Goal: Use online tool/utility: Utilize a website feature to perform a specific function

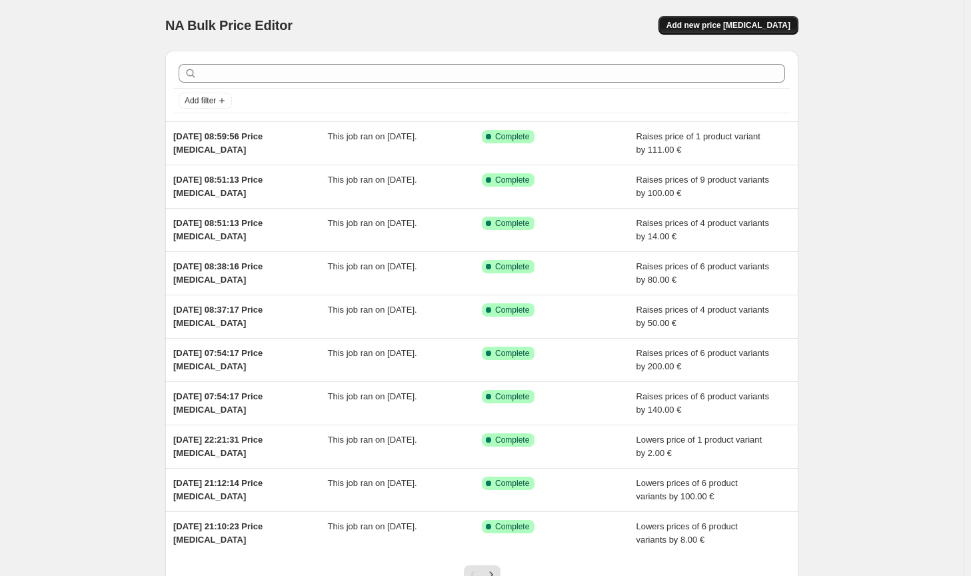
drag, startPoint x: 740, startPoint y: 41, endPoint x: 745, endPoint y: 21, distance: 19.9
click at [740, 40] on div "NA Bulk Price Editor. This page is ready NA Bulk Price Editor Add new price [ME…" at bounding box center [481, 25] width 633 height 51
click at [745, 21] on span "Add new price [MEDICAL_DATA]" at bounding box center [728, 25] width 124 height 11
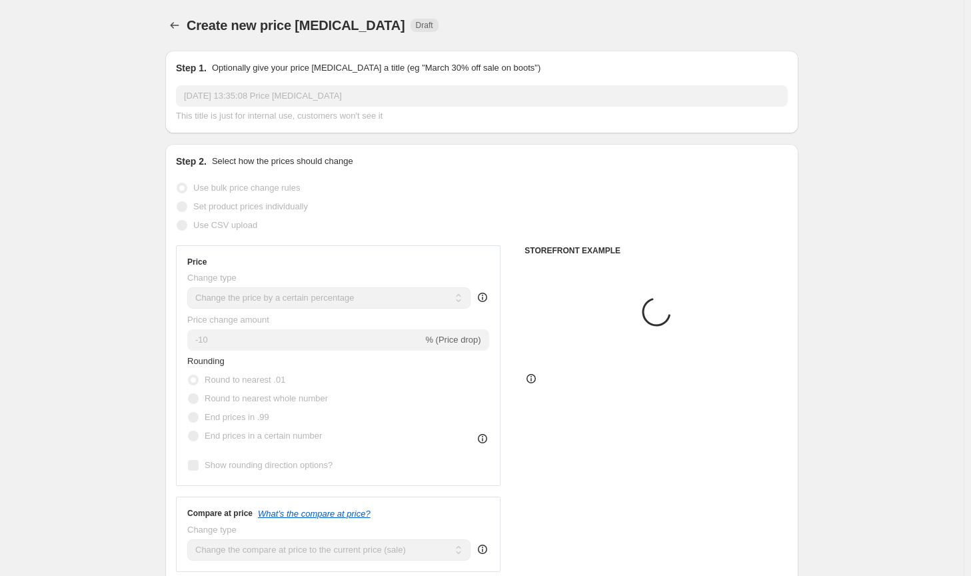
click at [338, 296] on select "Change the price to a certain amount Change the price by a certain amount Chang…" at bounding box center [328, 297] width 283 height 21
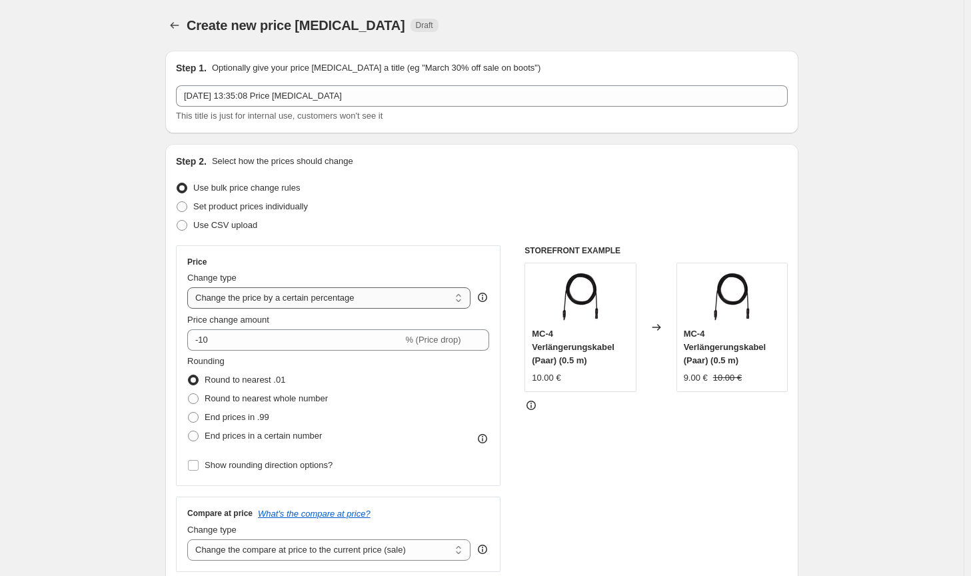
select select "by"
click at [190, 287] on select "Change the price to a certain amount Change the price by a certain amount Chang…" at bounding box center [328, 297] width 283 height 21
type input "-10.00"
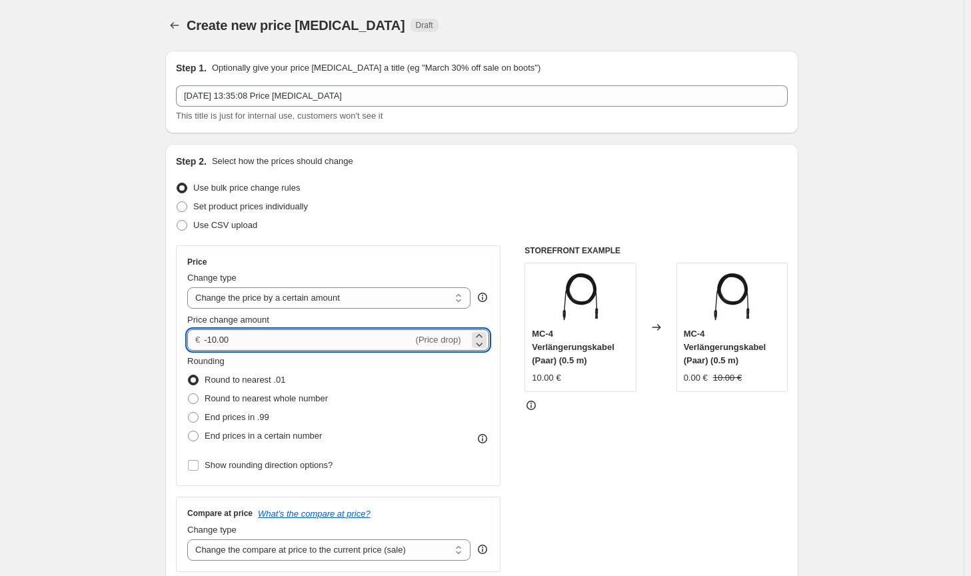
drag, startPoint x: 285, startPoint y: 345, endPoint x: 209, endPoint y: 343, distance: 76.7
click at [209, 343] on input "-10.00" at bounding box center [308, 339] width 209 height 21
click at [241, 393] on span "Round to nearest whole number" at bounding box center [266, 398] width 123 height 10
click at [189, 393] on input "Round to nearest whole number" at bounding box center [188, 393] width 1 height 1
radio input "true"
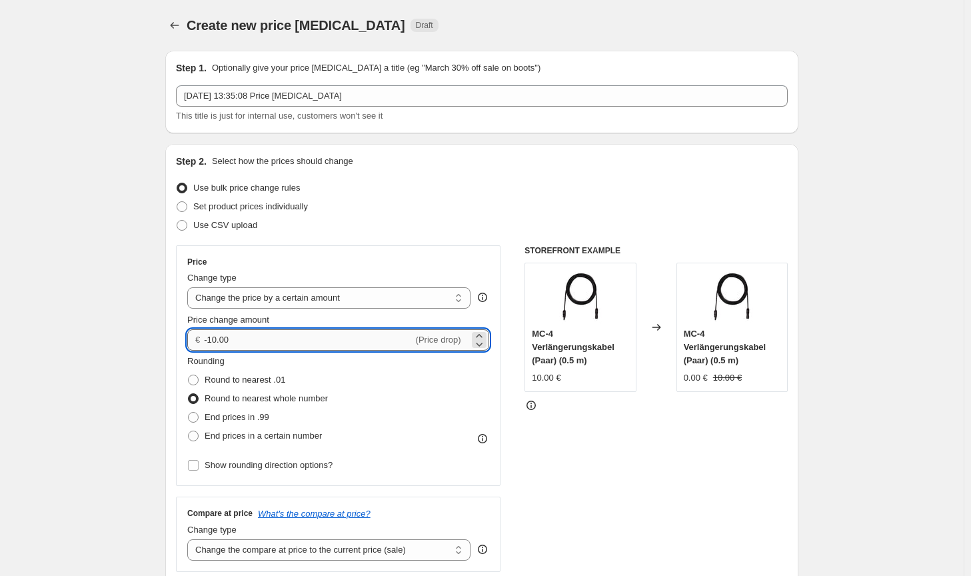
drag, startPoint x: 251, startPoint y: 340, endPoint x: 210, endPoint y: 340, distance: 40.6
click at [210, 340] on input "-10.00" at bounding box center [308, 339] width 209 height 21
type input "-80.00"
click at [421, 554] on select "Change the compare at price to the current price (sale) Change the compare at p…" at bounding box center [328, 549] width 283 height 21
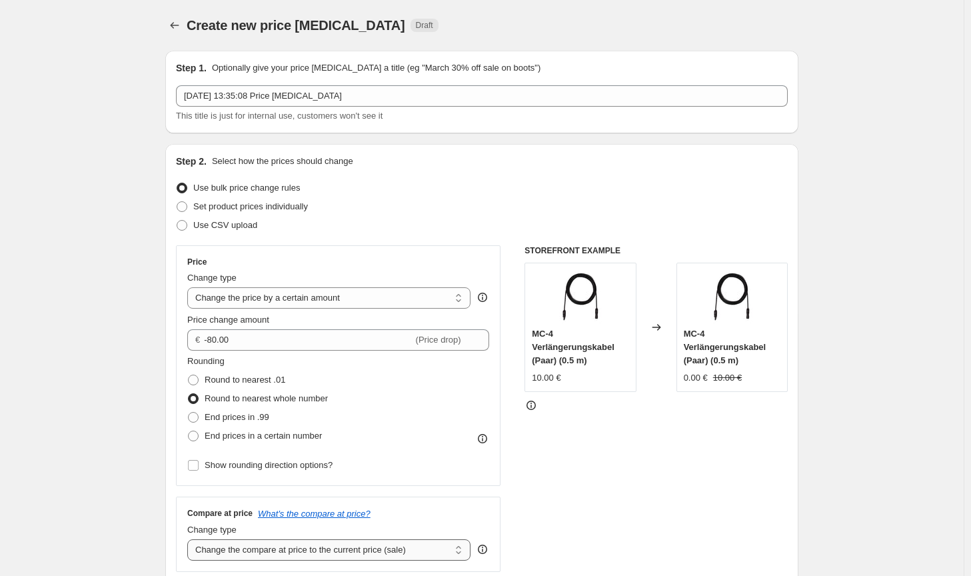
select select "no_change"
click at [190, 539] on select "Change the compare at price to the current price (sale) Change the compare at p…" at bounding box center [328, 549] width 283 height 21
click at [648, 516] on div "STOREFRONT EXAMPLE MC-4 Verlängerungskabel (Paar) (0.5 m) 10.00 € Changed to MC…" at bounding box center [655, 408] width 263 height 326
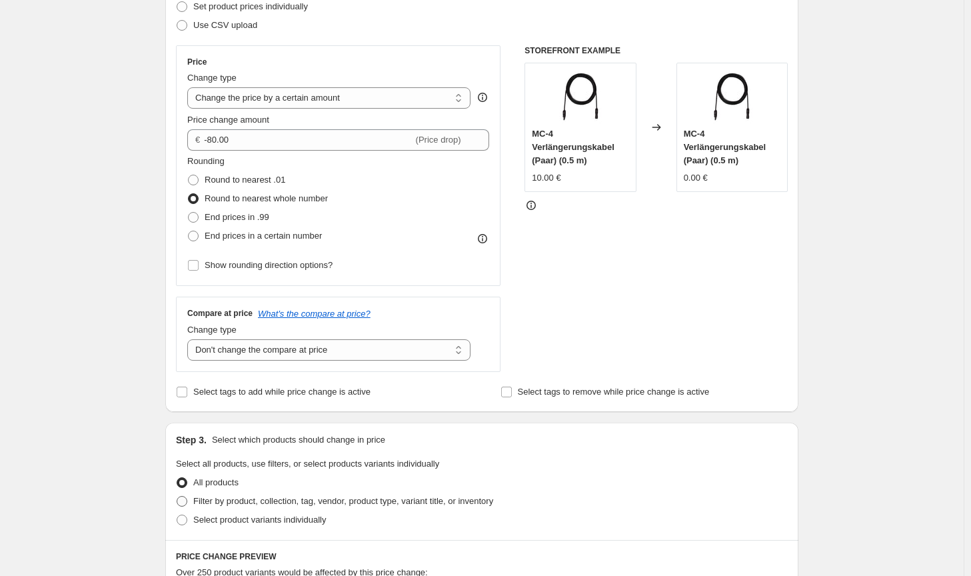
click at [474, 496] on span "Filter by product, collection, tag, vendor, product type, variant title, or inv…" at bounding box center [343, 501] width 300 height 10
click at [177, 496] on input "Filter by product, collection, tag, vendor, product type, variant title, or inv…" at bounding box center [177, 496] width 1 height 1
radio input "true"
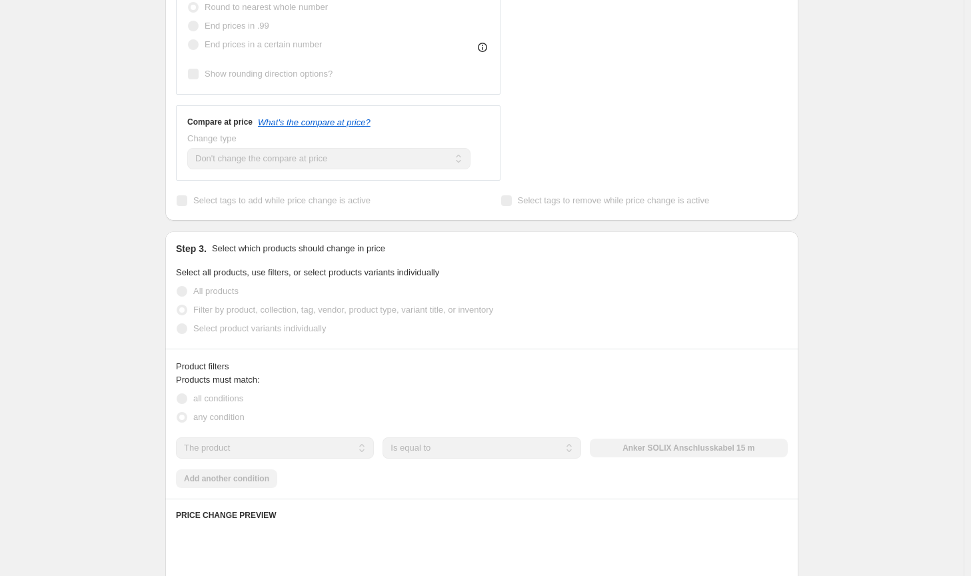
scroll to position [400, 0]
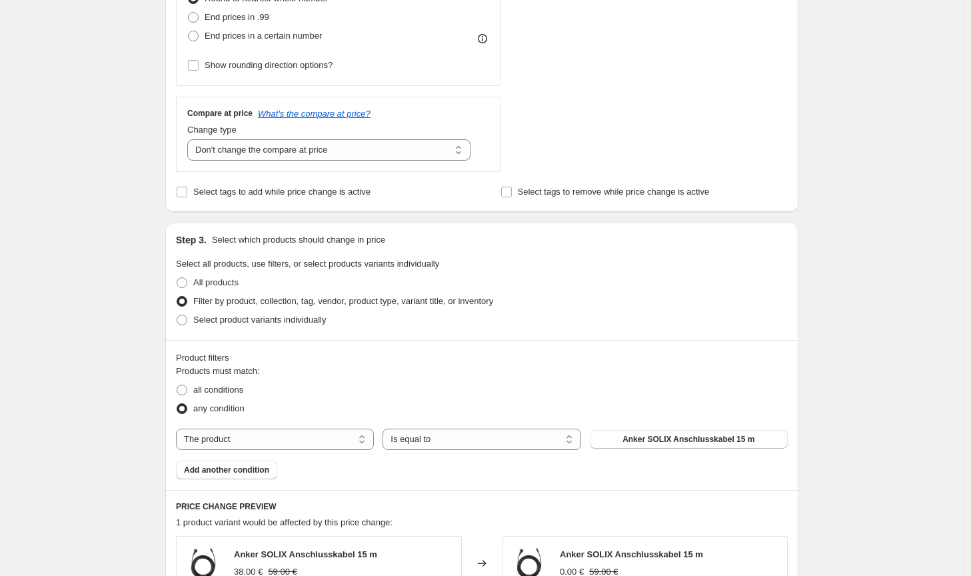
click at [668, 450] on div "Products must match: all conditions any condition The product The product's col…" at bounding box center [482, 421] width 612 height 115
click at [668, 445] on button "Anker SOLIX Anschlusskabel 15 m" at bounding box center [689, 439] width 198 height 19
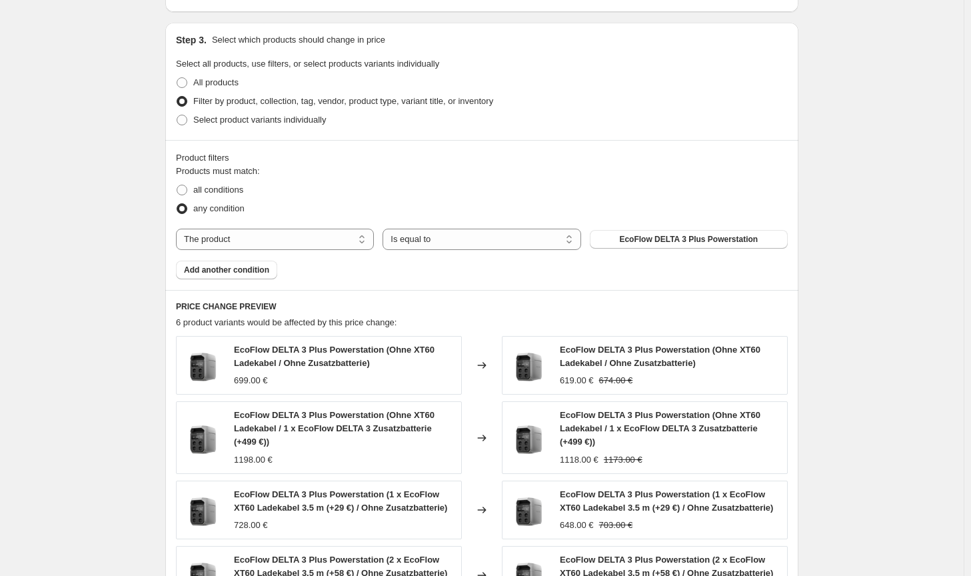
scroll to position [953, 0]
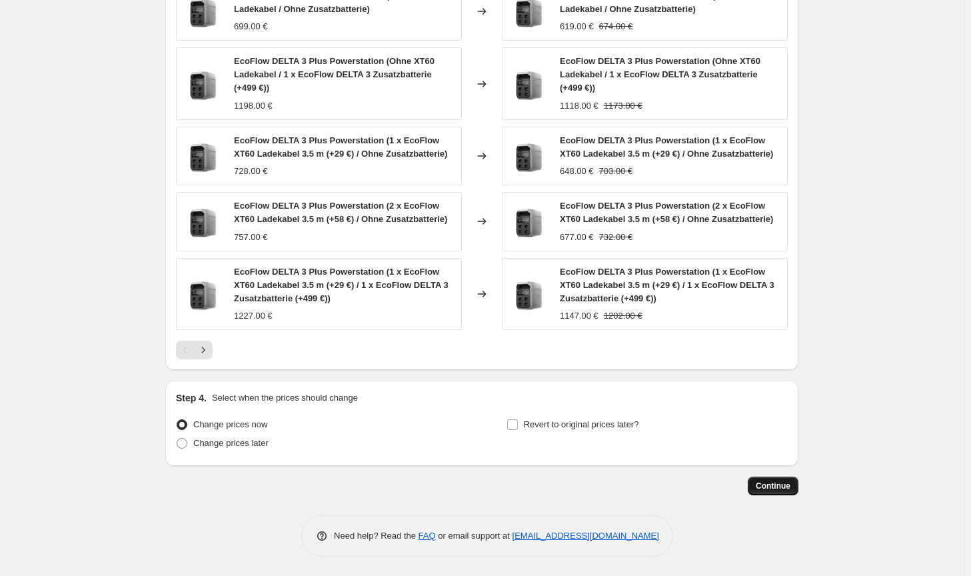
click at [790, 489] on span "Continue" at bounding box center [773, 485] width 35 height 11
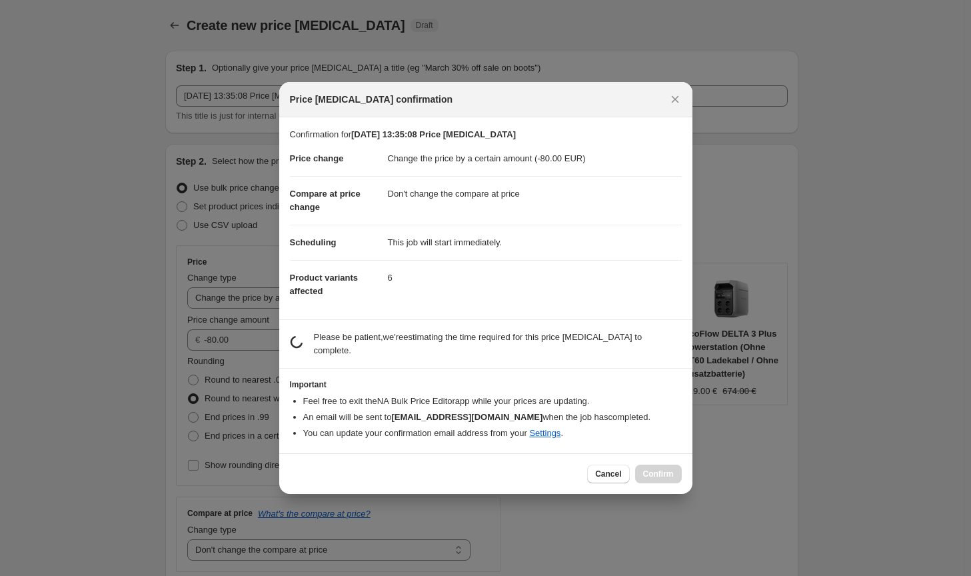
scroll to position [0, 0]
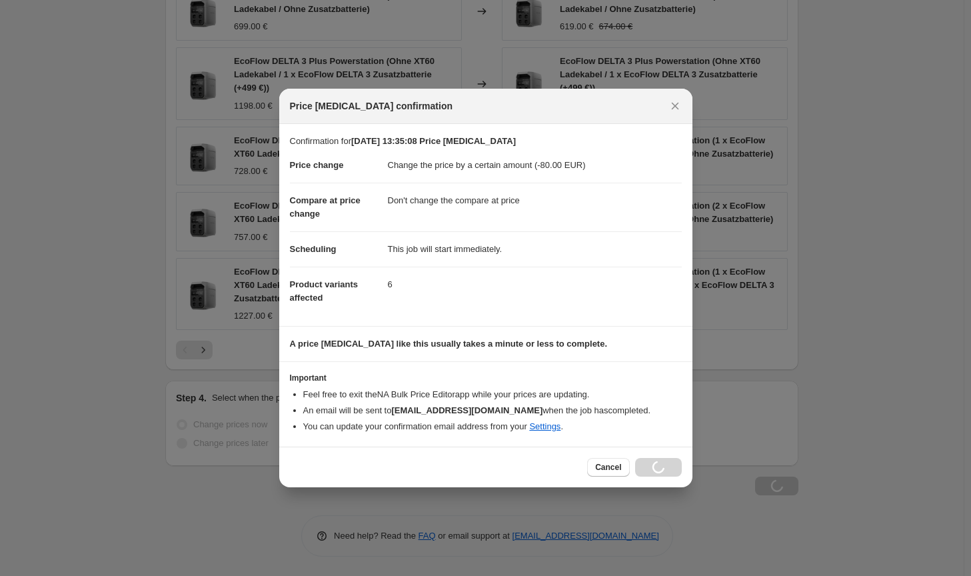
scroll to position [953, 0]
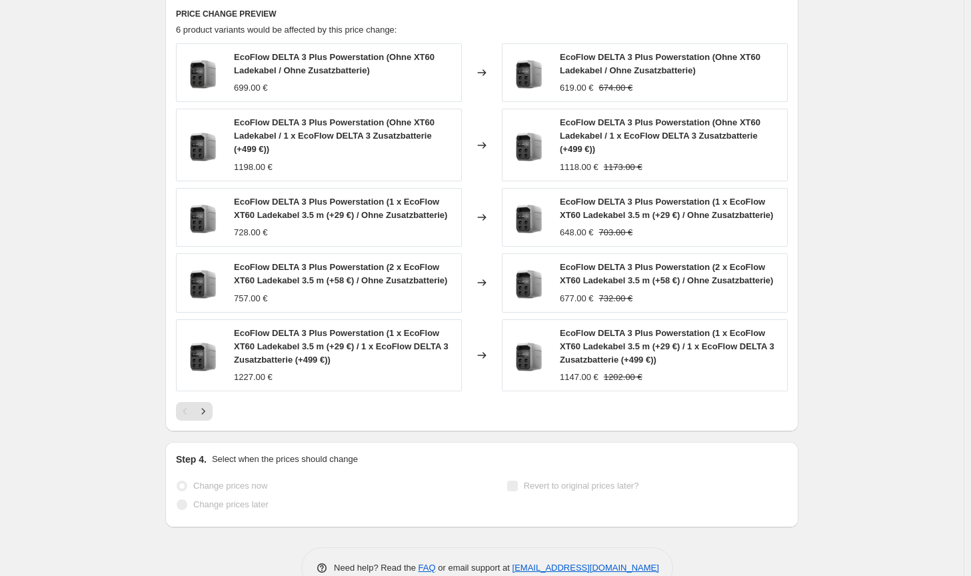
select select "by"
select select "no_change"
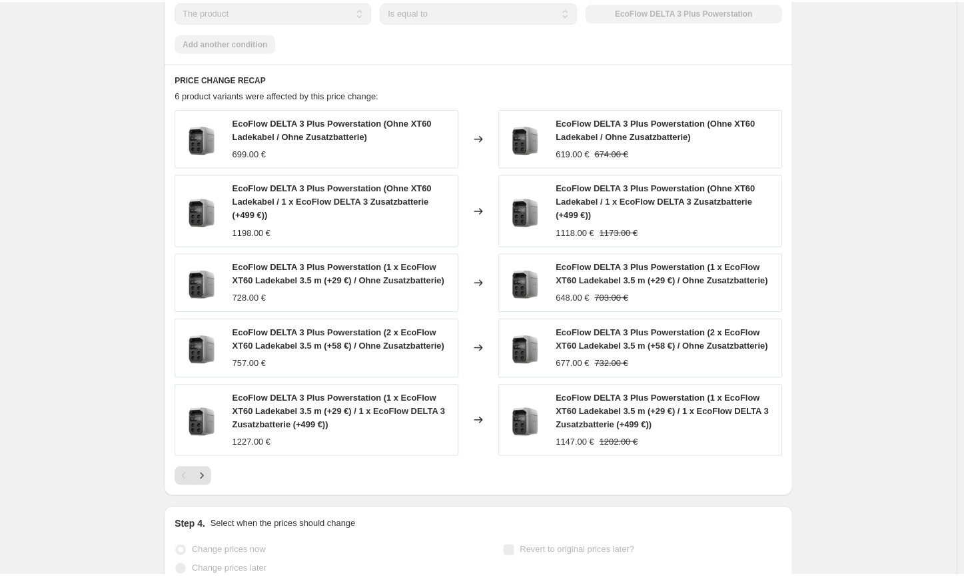
scroll to position [0, 0]
